Goal: Information Seeking & Learning: Learn about a topic

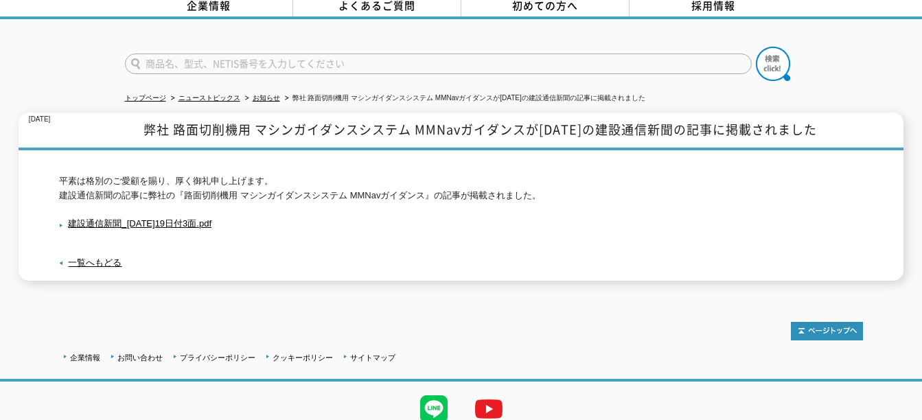
scroll to position [117, 0]
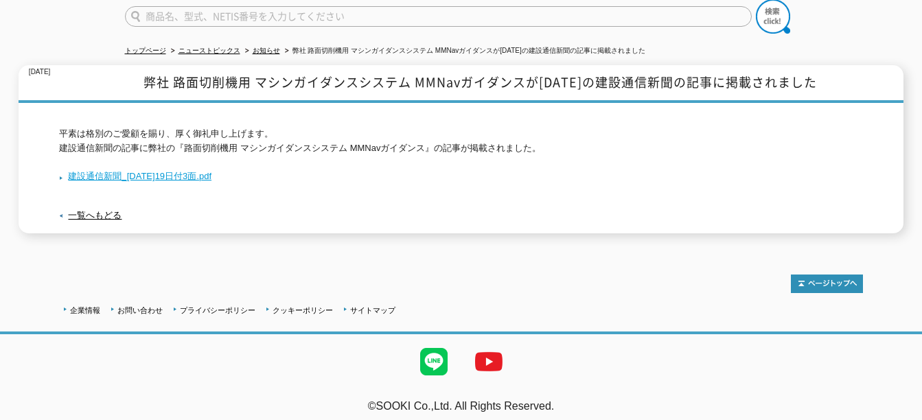
click at [186, 174] on link "建設通信新聞_[DATE]19日付3面.pdf" at bounding box center [135, 176] width 152 height 10
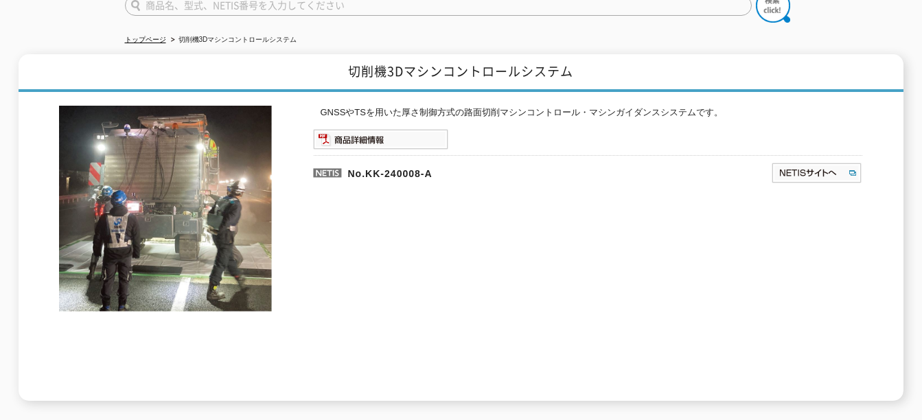
scroll to position [137, 0]
